Goal: Task Accomplishment & Management: Manage account settings

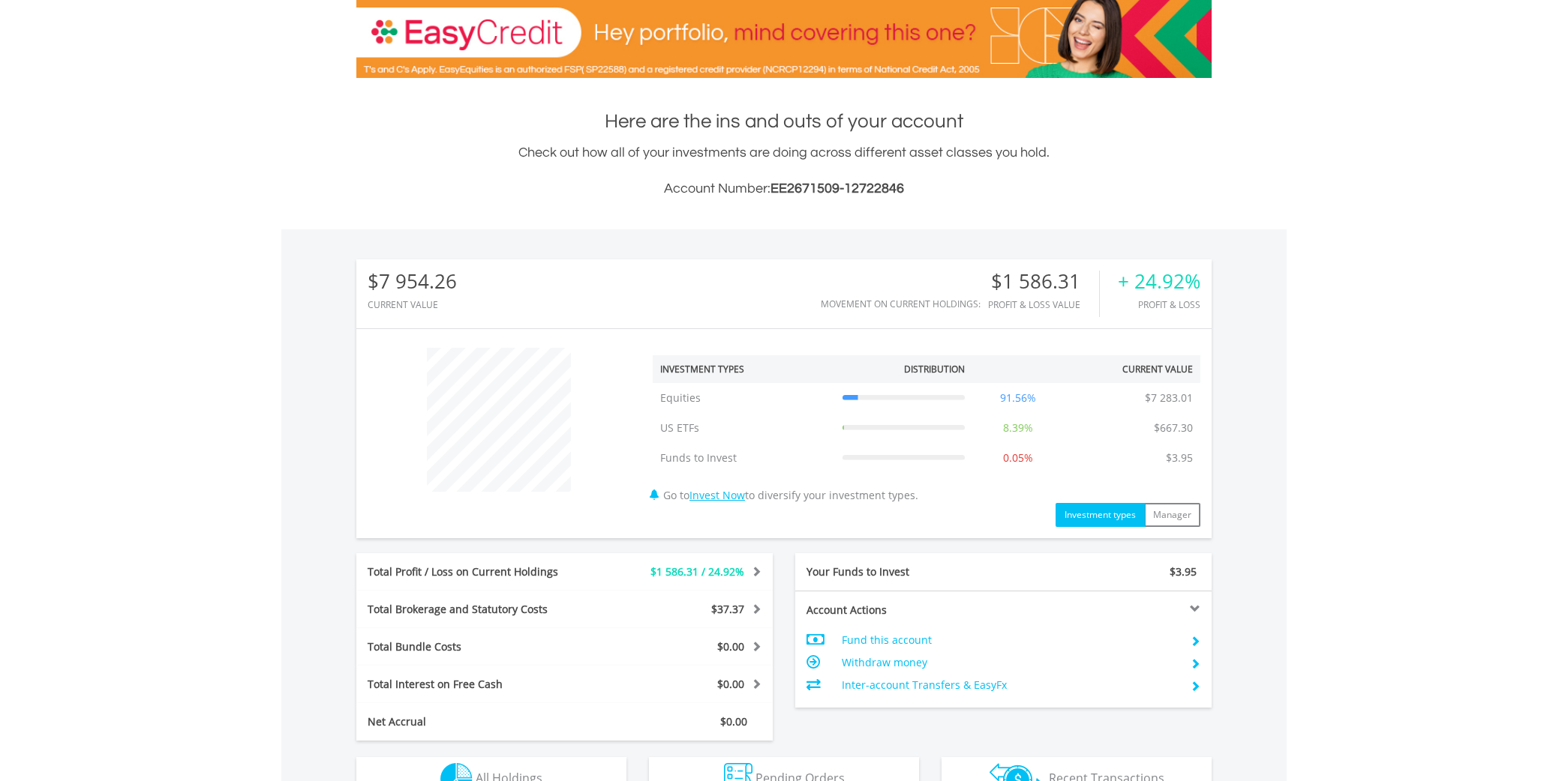
scroll to position [143, 285]
click at [912, 643] on td "Fund this account" at bounding box center [1010, 640] width 337 height 23
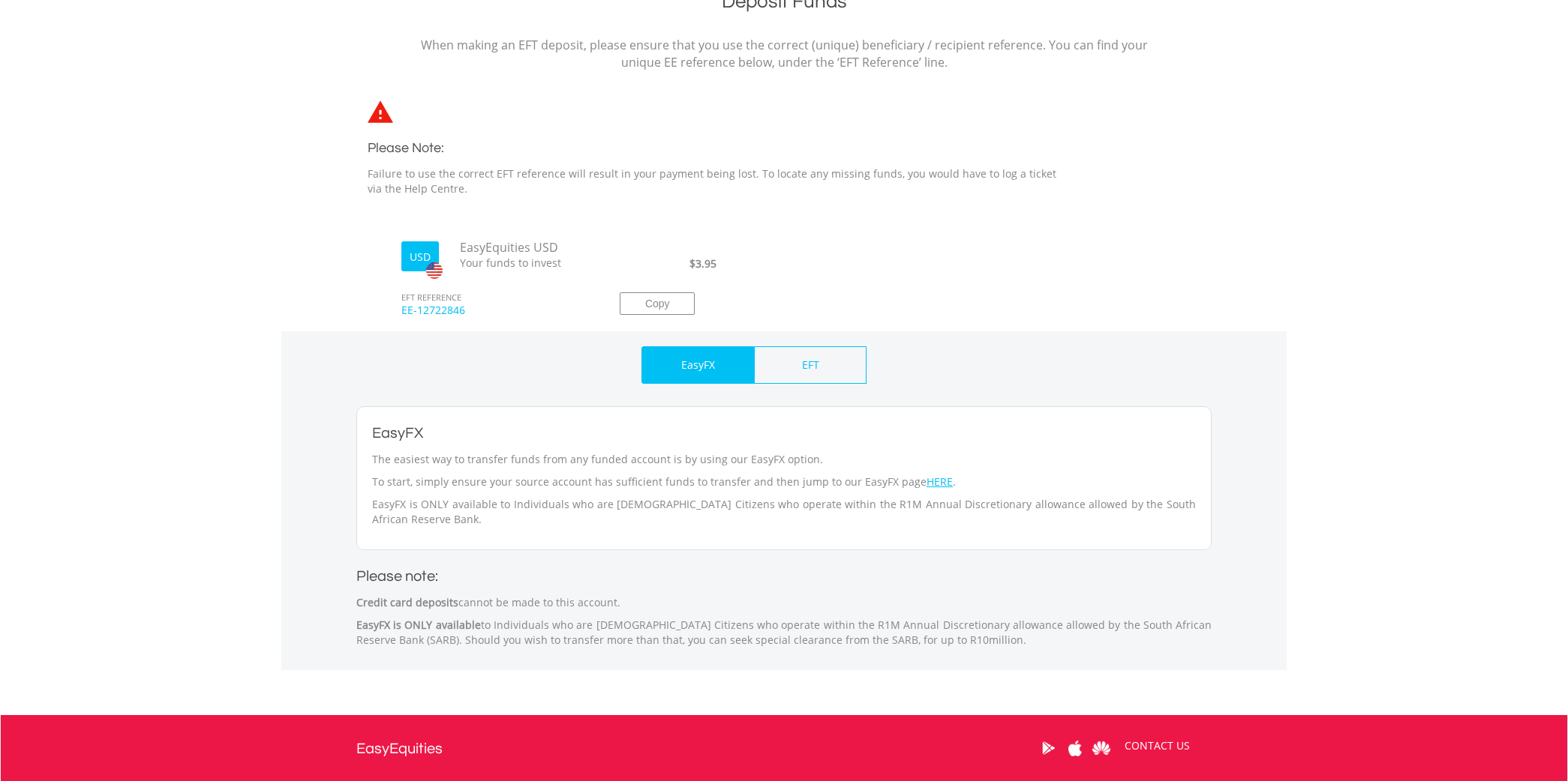
scroll to position [345, 0]
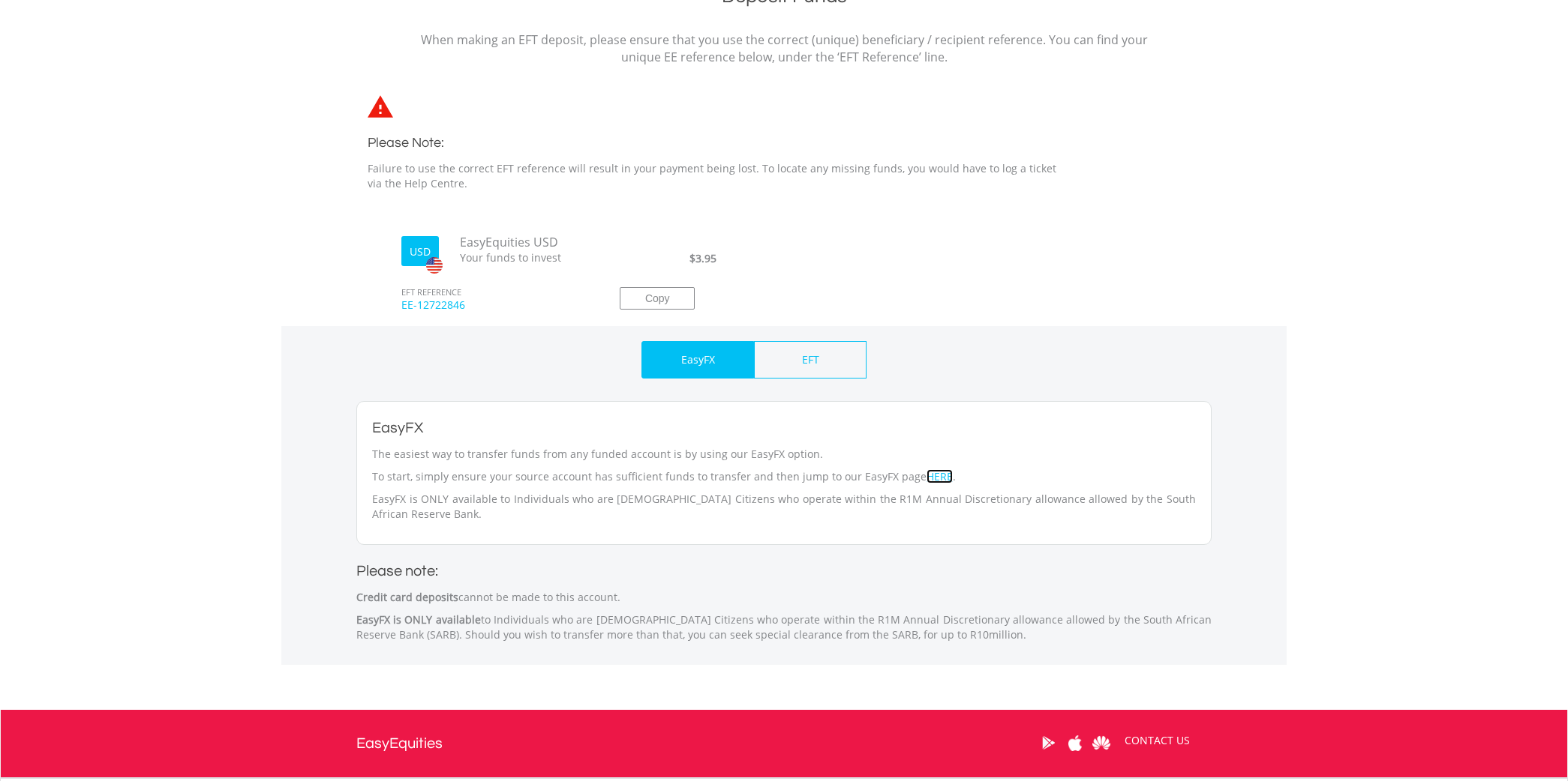
click at [927, 480] on link "HERE" at bounding box center [939, 476] width 26 height 14
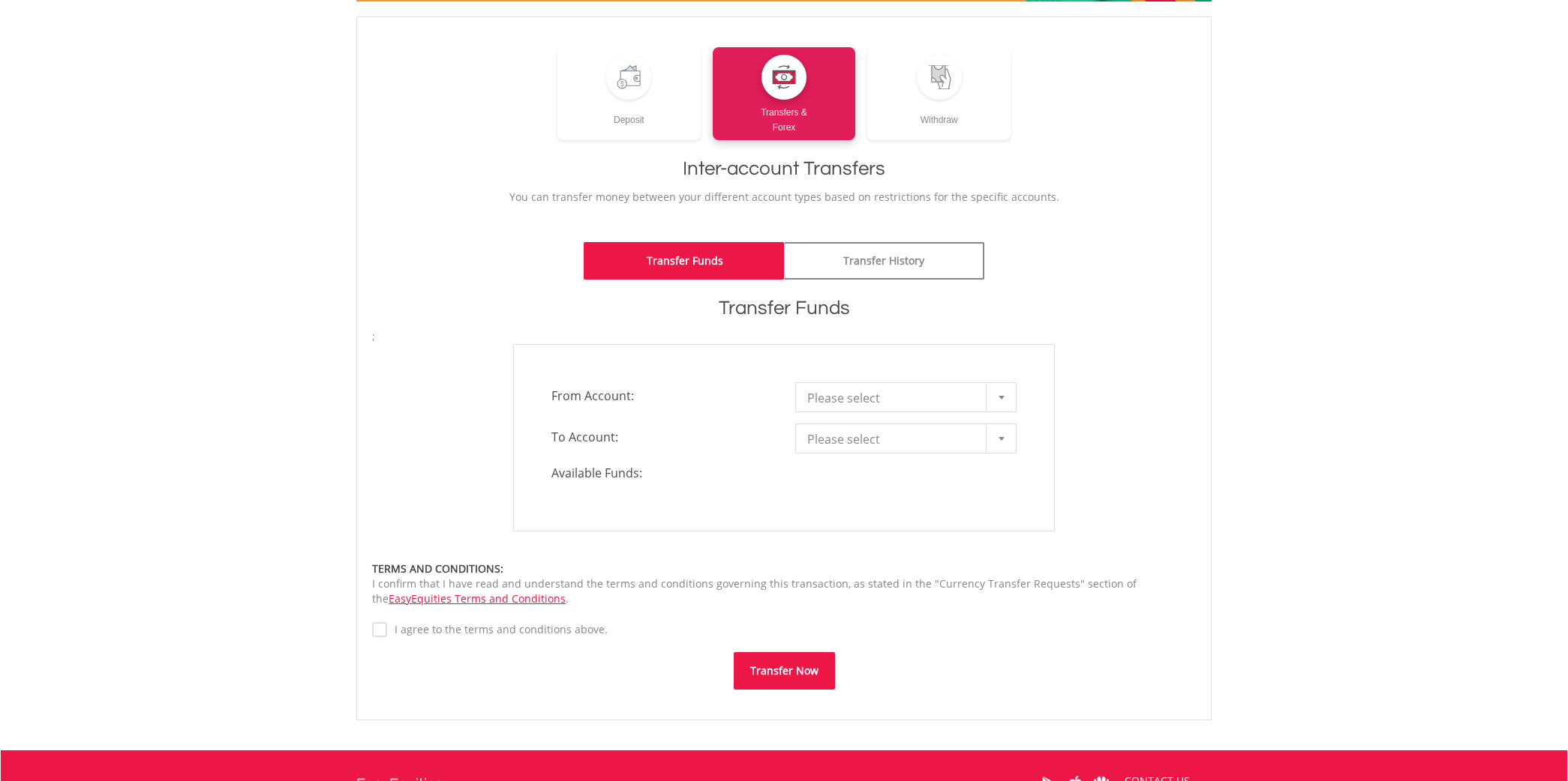
scroll to position [190, 0]
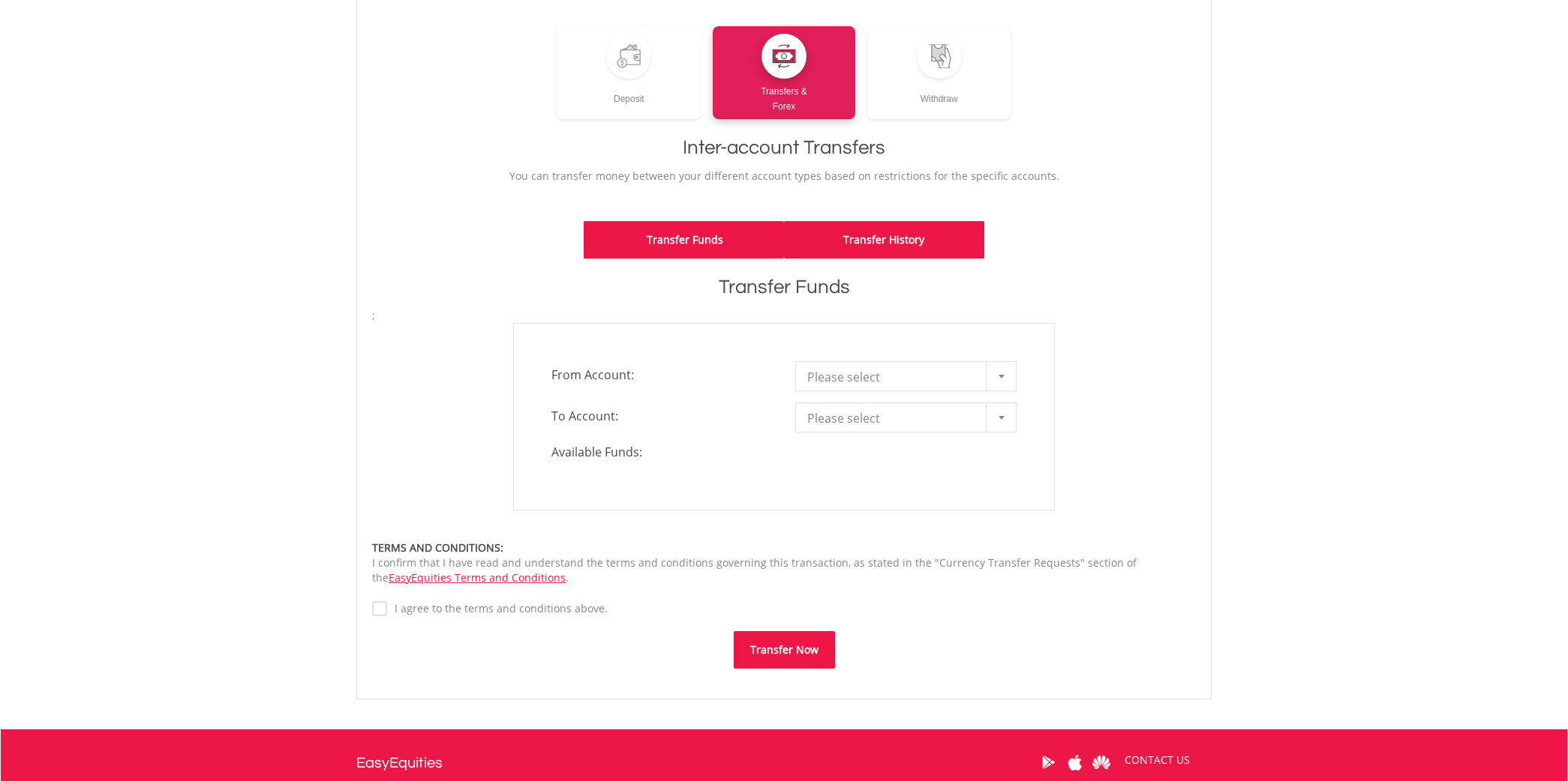
click at [904, 250] on link "Transfer History" at bounding box center [884, 240] width 201 height 38
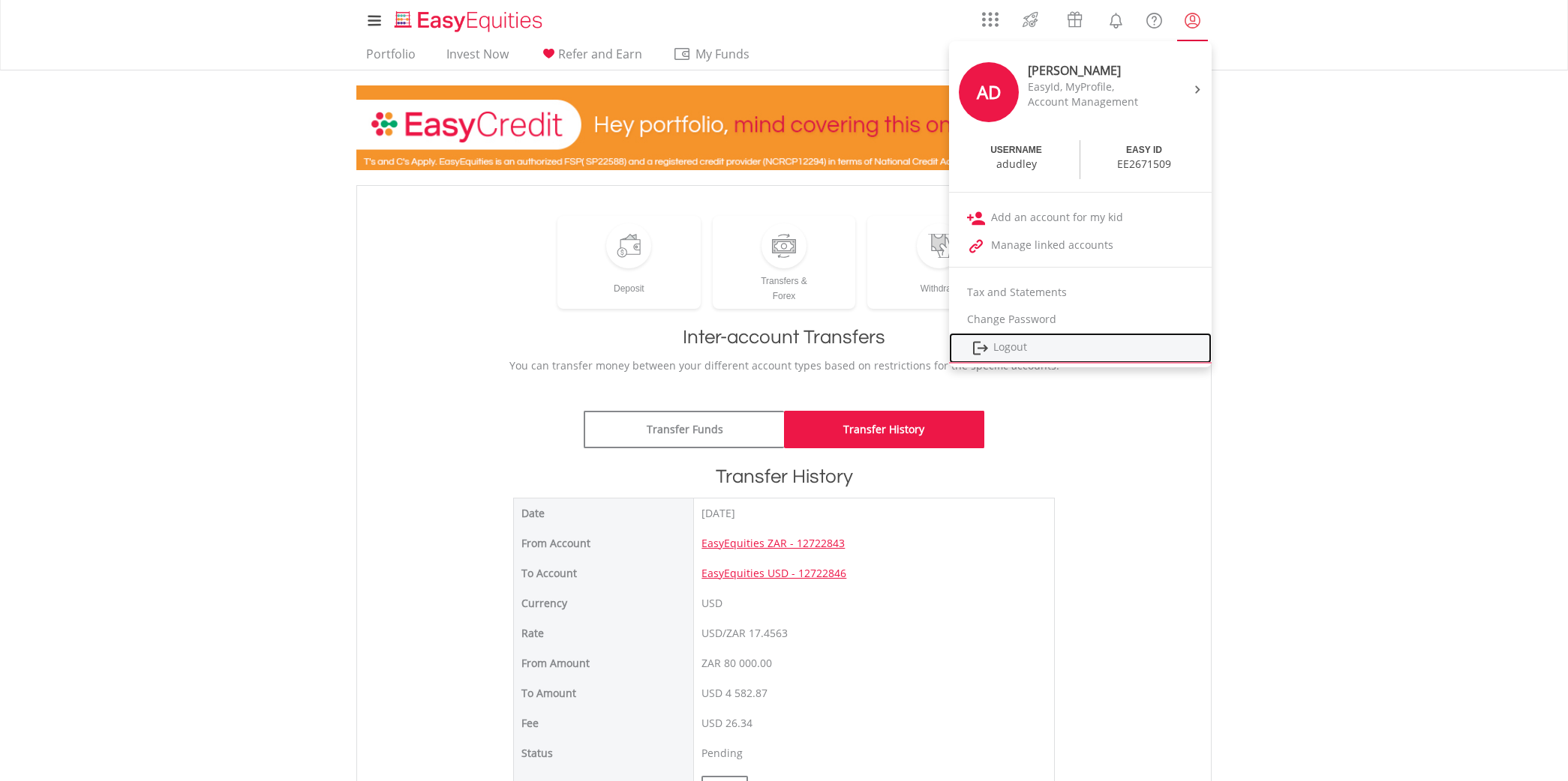
click at [1025, 349] on link "Logout" at bounding box center [1080, 348] width 263 height 31
